Goal: Communication & Community: Share content

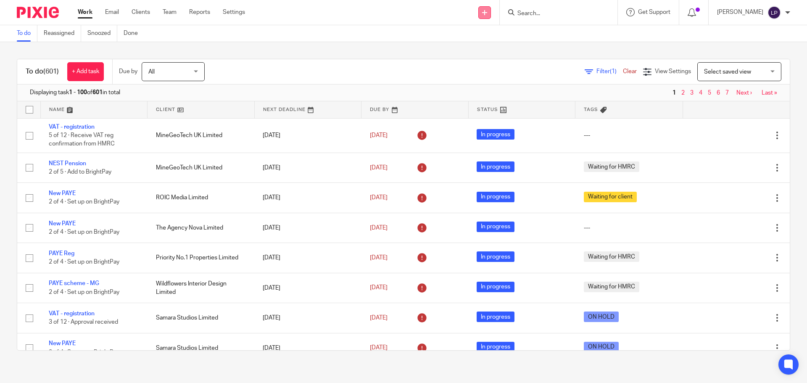
click at [487, 12] on icon at bounding box center [484, 12] width 5 height 5
click at [493, 38] on link "Send new email" at bounding box center [500, 39] width 52 height 12
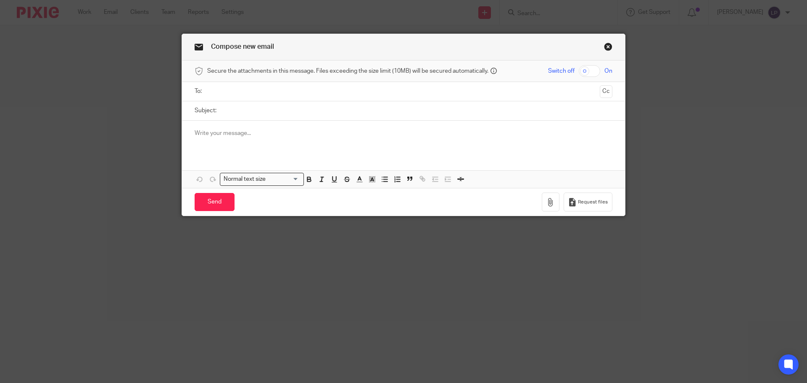
click at [249, 137] on p at bounding box center [404, 133] width 418 height 8
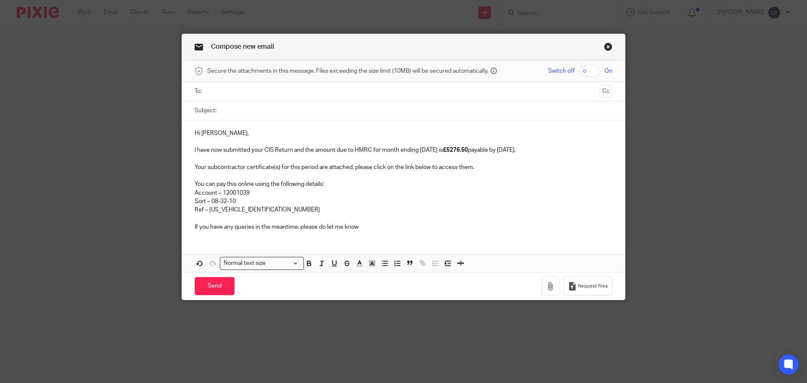
click at [237, 117] on input "Subject:" at bounding box center [417, 110] width 392 height 19
type input "August 2025 CIS"
click at [433, 151] on p "I have now submitted your CIS Return and the amount due to HMRC for month endin…" at bounding box center [404, 150] width 418 height 8
drag, startPoint x: 494, startPoint y: 148, endPoint x: 471, endPoint y: 151, distance: 22.4
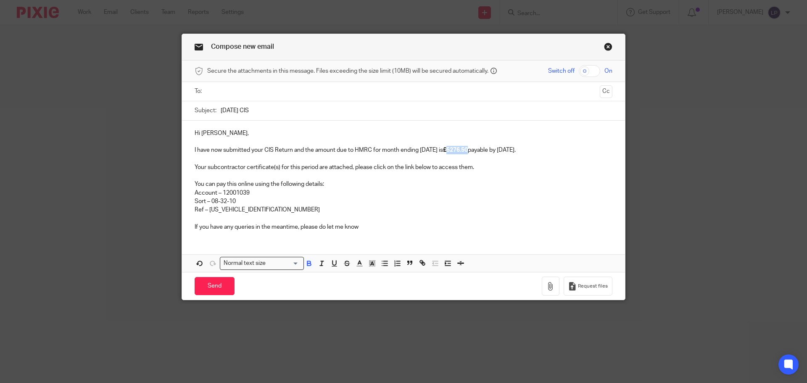
click at [468, 151] on strong "£5276.50" at bounding box center [455, 150] width 25 height 6
click at [550, 150] on p "I have now submitted your CIS Return and the amount due to HMRC for month endin…" at bounding box center [404, 150] width 418 height 8
click at [276, 212] on p "Ref – 120PK022347572603" at bounding box center [404, 210] width 418 height 8
click at [579, 74] on input "checkbox" at bounding box center [589, 71] width 21 height 12
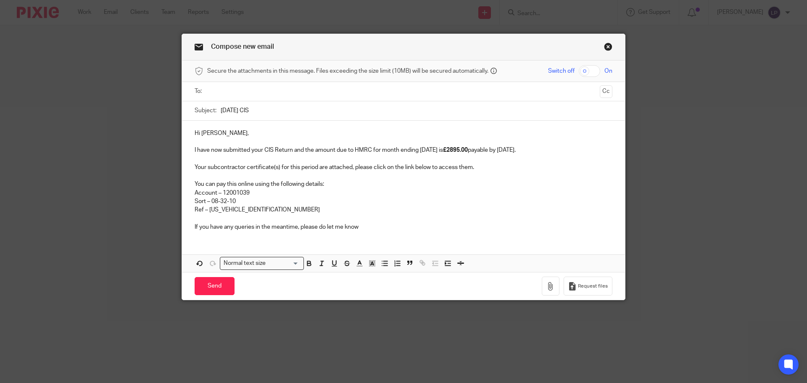
checkbox input "true"
click at [543, 283] on button "button" at bounding box center [551, 286] width 18 height 19
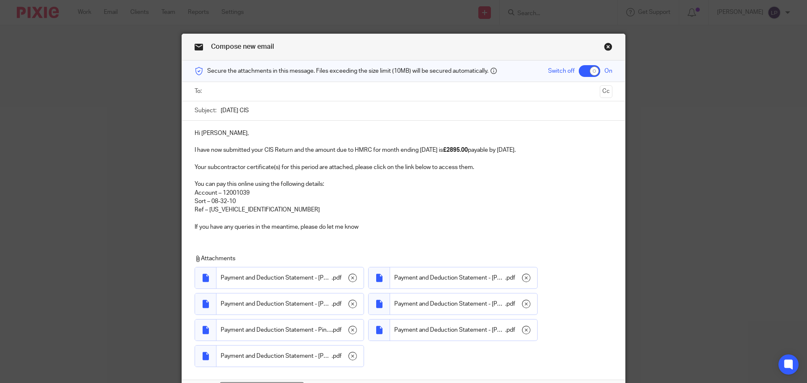
click at [291, 99] on div at bounding box center [404, 91] width 392 height 19
click at [290, 94] on input "text" at bounding box center [403, 92] width 386 height 10
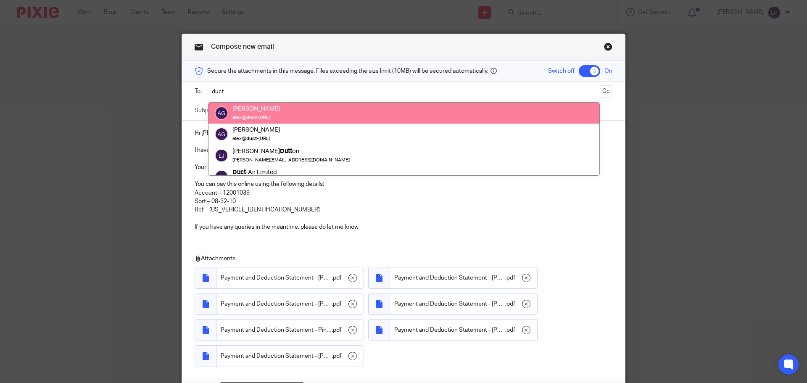
type input "duct"
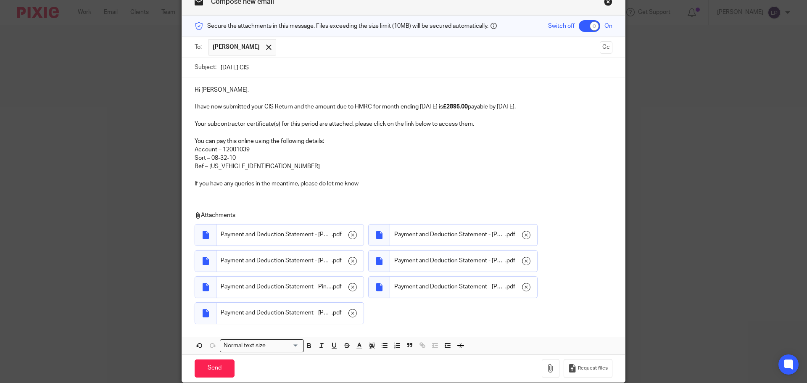
scroll to position [79, 0]
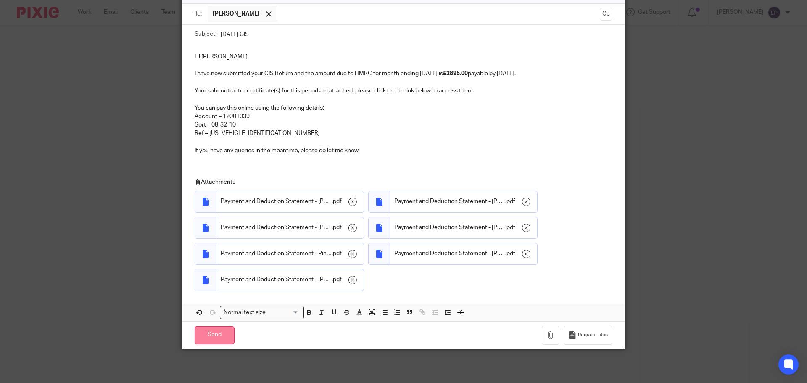
click at [213, 336] on input "Send" at bounding box center [215, 335] width 40 height 18
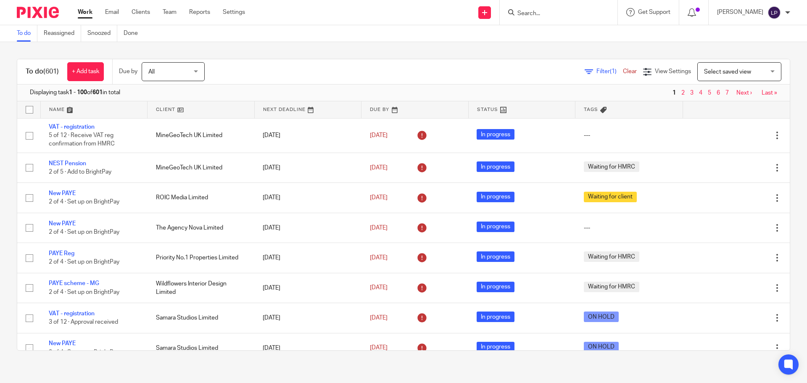
drag, startPoint x: 498, startPoint y: 10, endPoint x: 493, endPoint y: 25, distance: 16.4
click at [487, 10] on icon at bounding box center [484, 12] width 5 height 5
click at [488, 36] on link "Send new email" at bounding box center [500, 39] width 52 height 12
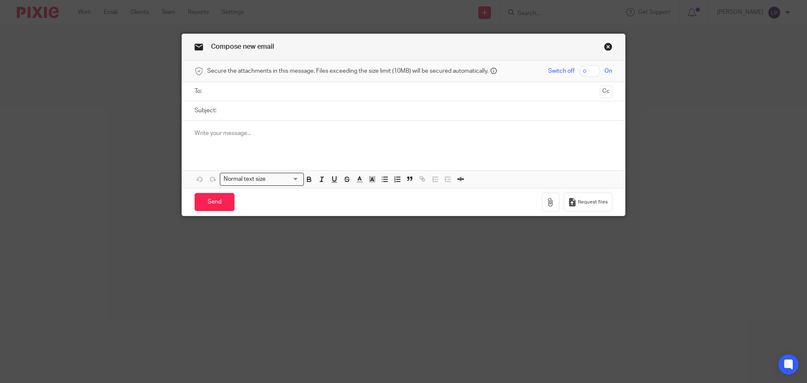
click at [314, 126] on div at bounding box center [403, 137] width 443 height 33
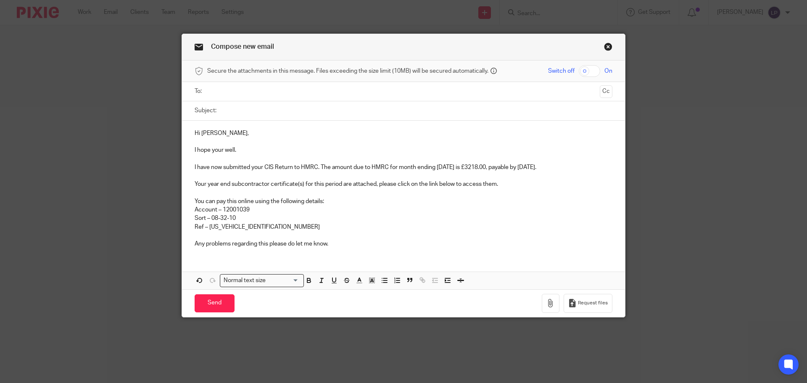
click at [243, 112] on input "Subject:" at bounding box center [417, 110] width 392 height 19
type input "July 2025 CIS"
click at [451, 166] on p "I have now submitted your CIS Return to HMRC. The amount due to HMRC for month …" at bounding box center [404, 167] width 418 height 8
click at [570, 164] on p "I have now submitted your CIS Return to HMRC. The amount due to HMRC for month …" at bounding box center [404, 167] width 418 height 8
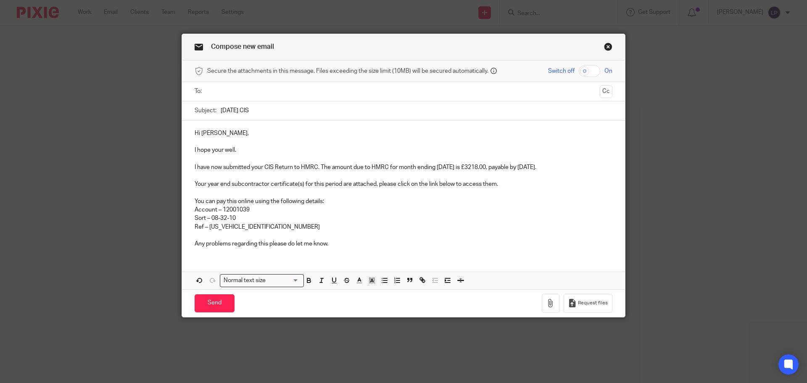
click at [570, 165] on p "I have now submitted your CIS Return to HMRC. The amount due to HMRC for month …" at bounding box center [404, 167] width 418 height 8
click at [282, 221] on p "Sort – 08-32-10" at bounding box center [404, 218] width 418 height 8
click at [281, 225] on p "Ref – 120PB025580242603" at bounding box center [404, 227] width 418 height 8
click at [509, 167] on p "I have now submitted your CIS Return to HMRC. The amount due to HMRC for month …" at bounding box center [404, 167] width 418 height 8
drag, startPoint x: 583, startPoint y: 71, endPoint x: 554, endPoint y: 263, distance: 193.5
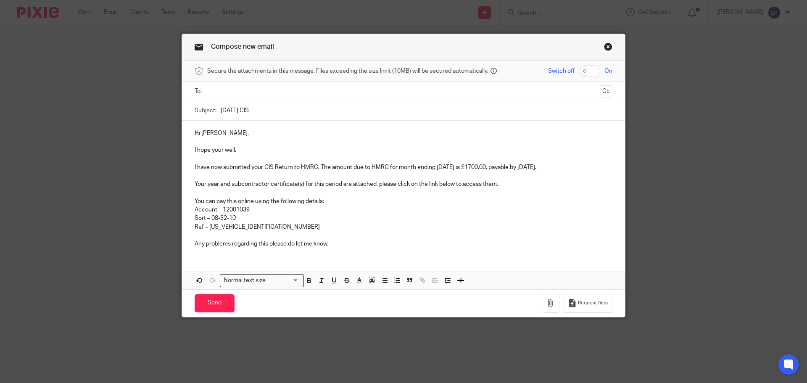
click at [583, 71] on input "checkbox" at bounding box center [589, 71] width 21 height 12
checkbox input "true"
click at [549, 311] on button "button" at bounding box center [551, 303] width 18 height 19
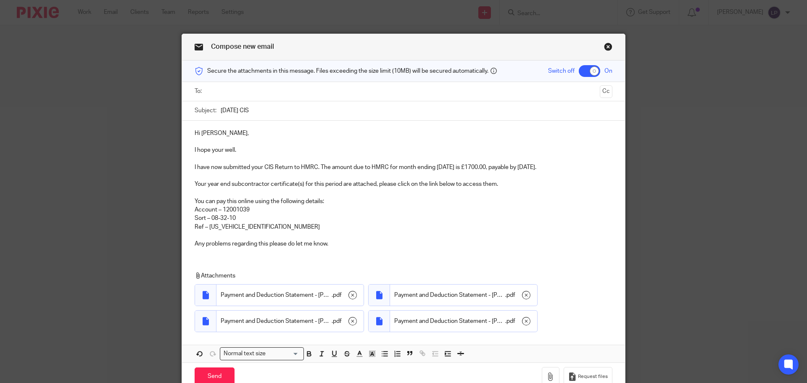
click at [301, 93] on input "text" at bounding box center [403, 92] width 386 height 10
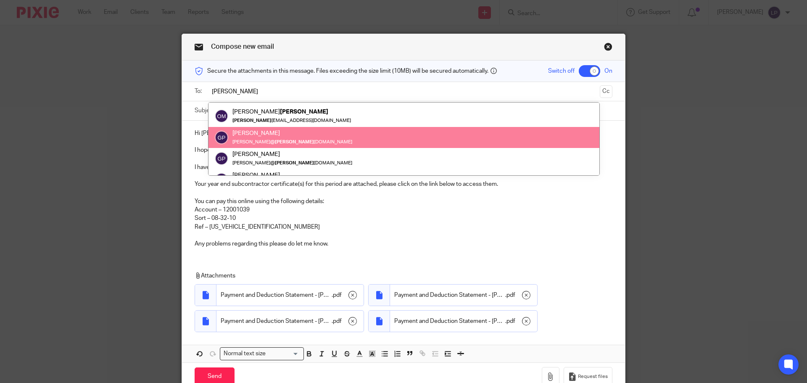
scroll to position [33, 0]
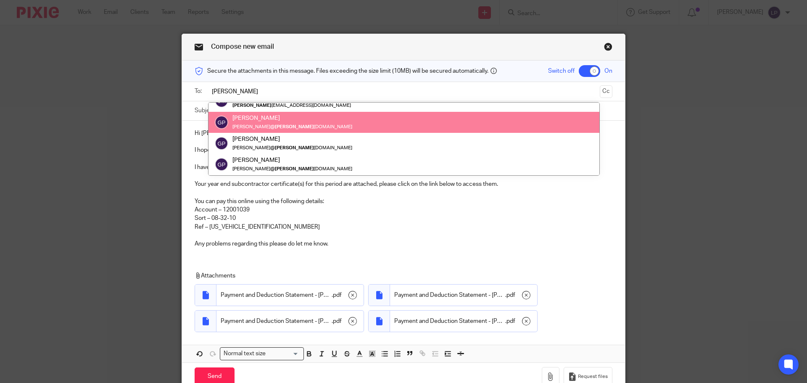
type input "mays"
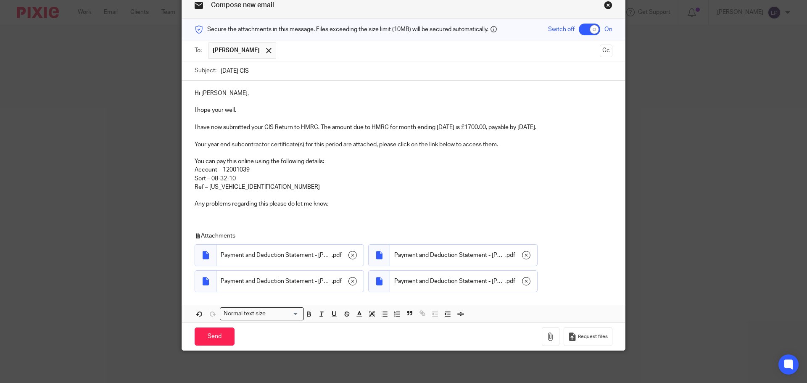
scroll to position [43, 0]
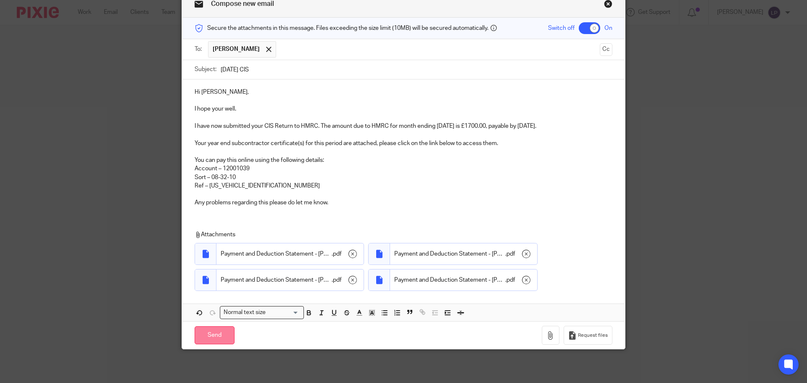
click at [222, 339] on input "Send" at bounding box center [215, 335] width 40 height 18
